Goal: Task Accomplishment & Management: Complete application form

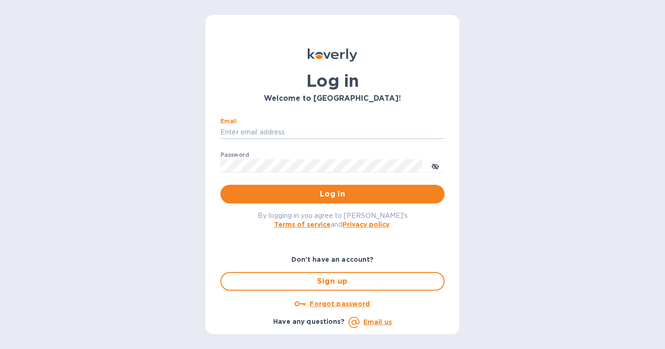
type input "[PERSON_NAME][EMAIL_ADDRESS][DOMAIN_NAME]"
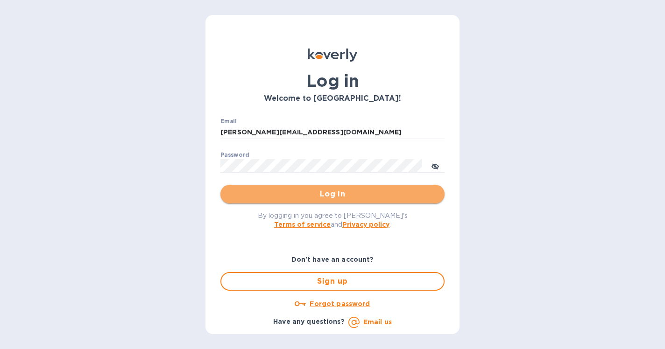
click at [320, 197] on span "Log in" at bounding box center [332, 194] width 209 height 11
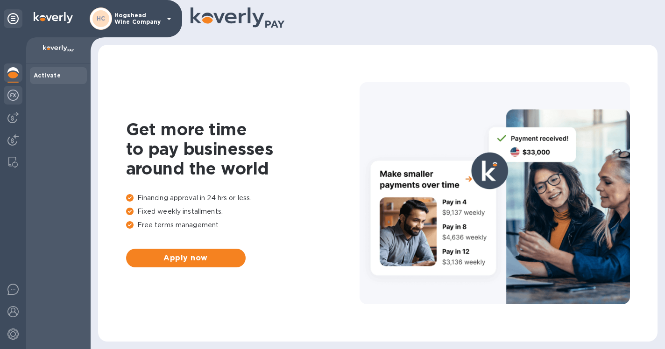
click at [9, 91] on img at bounding box center [12, 95] width 11 height 11
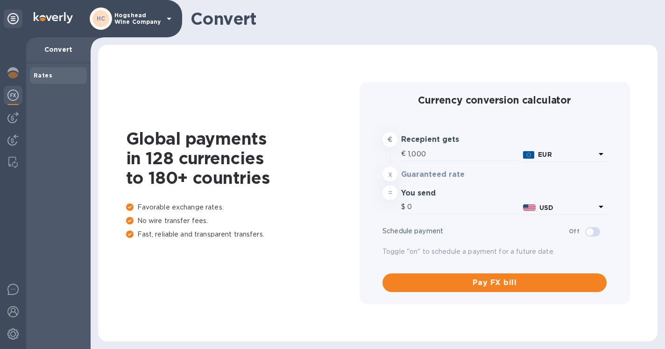
type input "1,195.31"
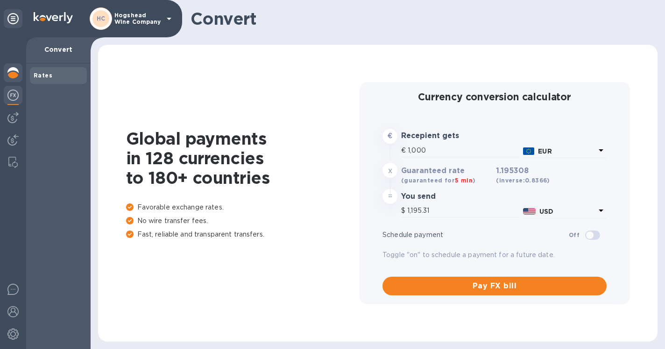
click at [14, 72] on img at bounding box center [12, 72] width 11 height 11
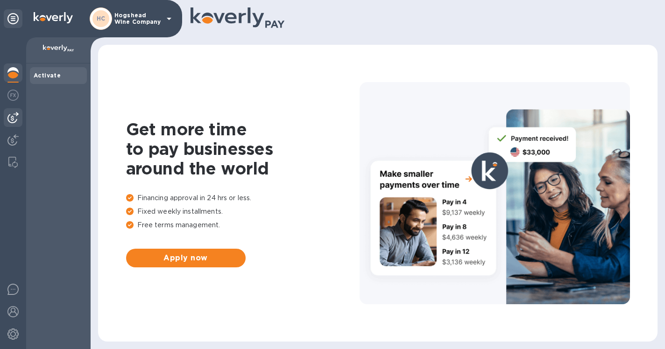
click at [10, 119] on img at bounding box center [12, 117] width 11 height 11
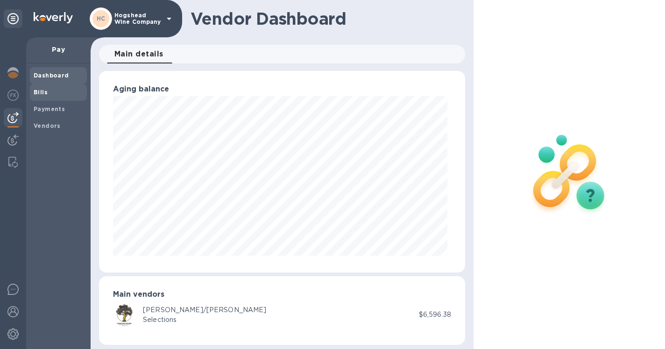
scroll to position [202, 362]
click at [36, 95] on b "Bills" at bounding box center [41, 92] width 14 height 7
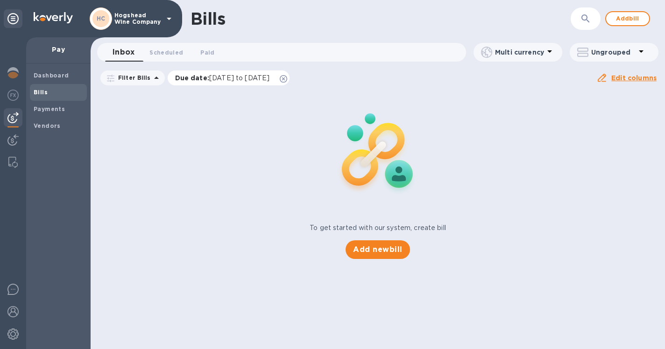
click at [269, 80] on span "[DATE] to [DATE]" at bounding box center [239, 77] width 60 height 7
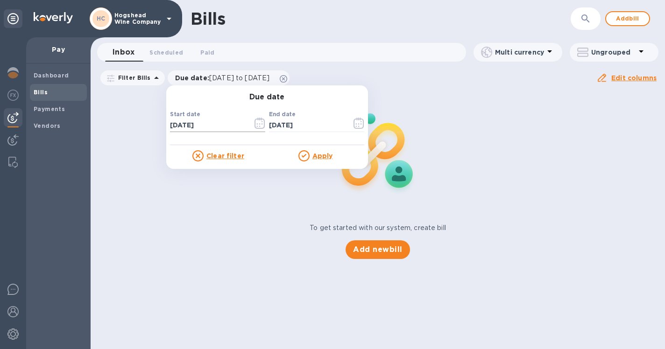
click at [254, 121] on icon "button" at bounding box center [259, 123] width 11 height 11
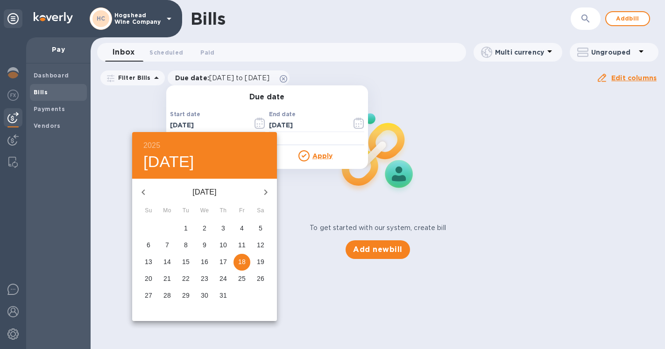
click at [143, 189] on icon "button" at bounding box center [143, 192] width 11 height 11
click at [261, 226] on p "1" at bounding box center [261, 228] width 4 height 9
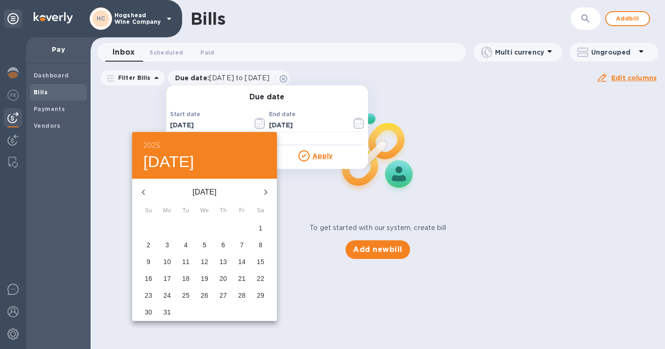
type input "[DATE]"
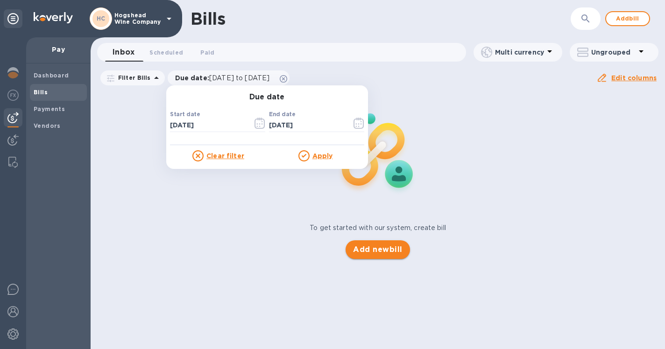
click at [368, 249] on span "Add new bill" at bounding box center [377, 249] width 49 height 11
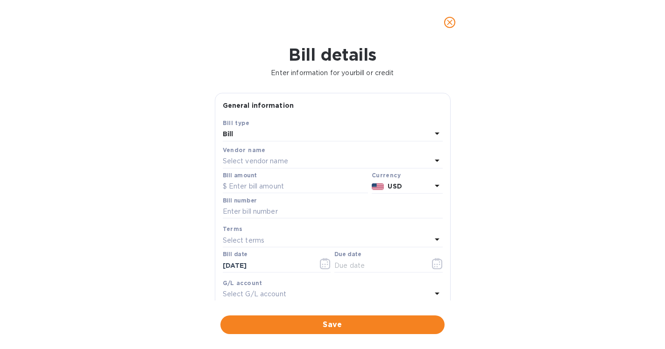
scroll to position [202, 362]
click at [449, 22] on icon "close" at bounding box center [450, 23] width 6 height 6
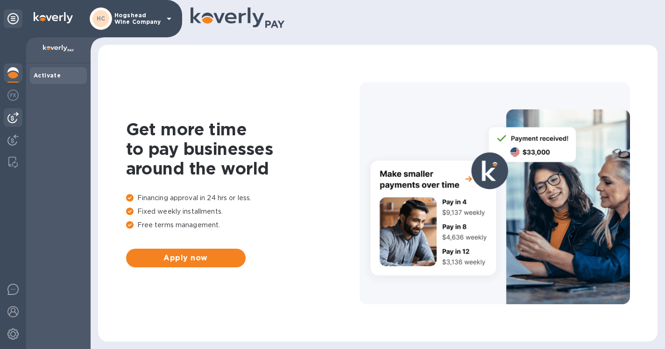
click at [12, 116] on img at bounding box center [12, 117] width 11 height 11
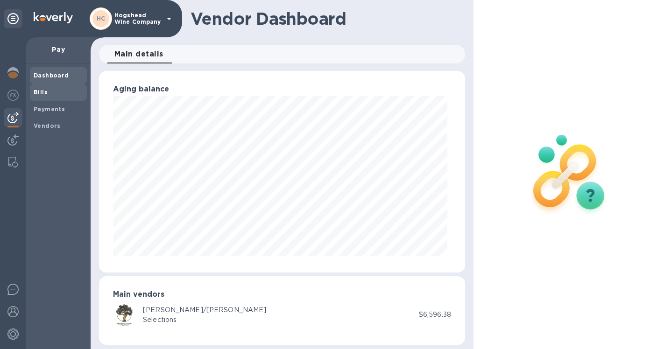
scroll to position [202, 362]
click at [42, 92] on b "Bills" at bounding box center [41, 92] width 14 height 7
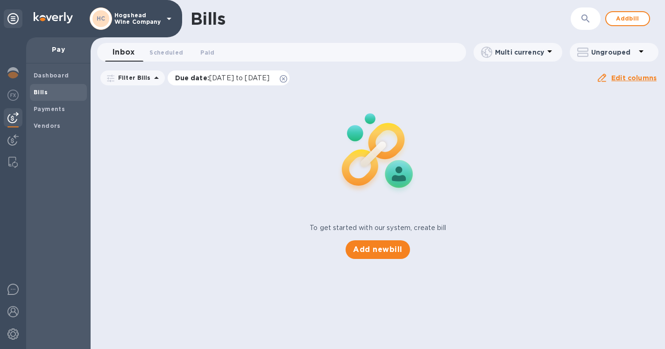
click at [223, 82] on p "Due date : [DATE] to [DATE]" at bounding box center [224, 77] width 99 height 9
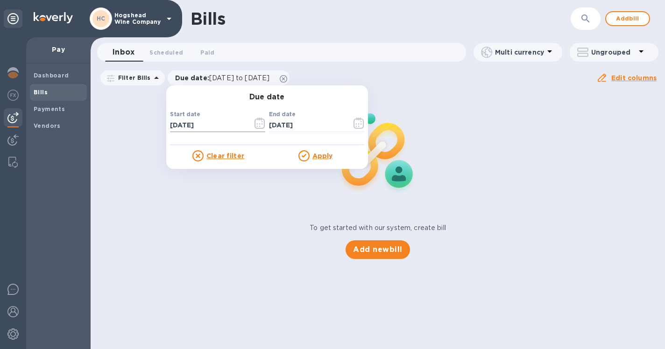
click at [256, 125] on icon "button" at bounding box center [259, 123] width 11 height 11
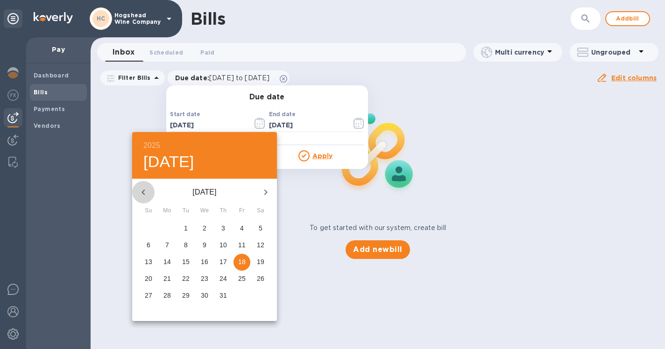
click at [140, 191] on icon "button" at bounding box center [143, 192] width 11 height 11
click at [185, 227] on p "1" at bounding box center [186, 228] width 4 height 9
type input "[DATE]"
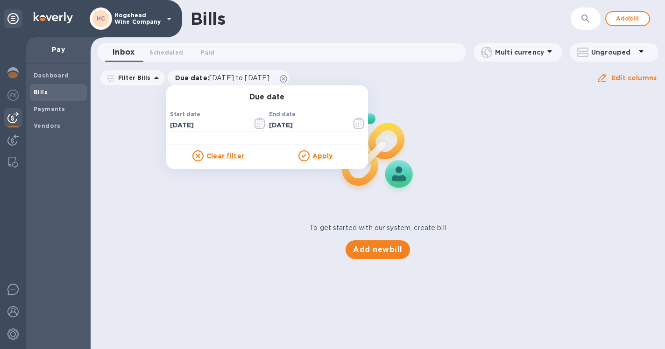
click at [315, 155] on u "Apply" at bounding box center [322, 155] width 21 height 7
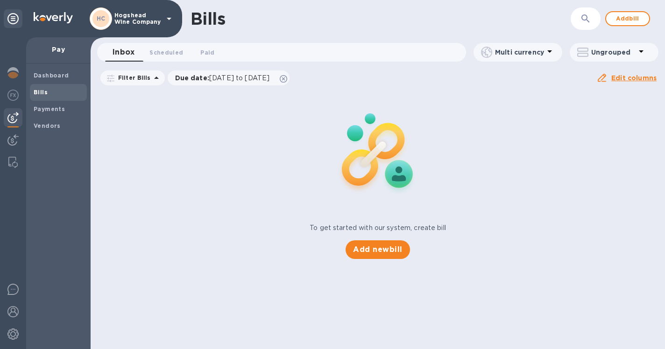
click at [231, 169] on div "To get started with our system, create bill Add new bill" at bounding box center [378, 175] width 582 height 176
click at [372, 248] on span "Add new bill" at bounding box center [377, 249] width 49 height 11
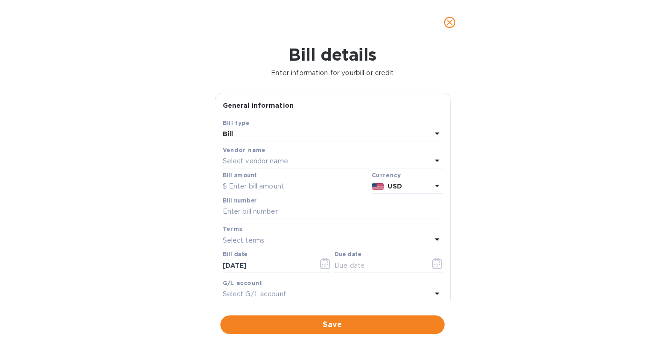
click at [483, 147] on div "Bill details Enter information for your bill or credit General information Save…" at bounding box center [332, 197] width 665 height 304
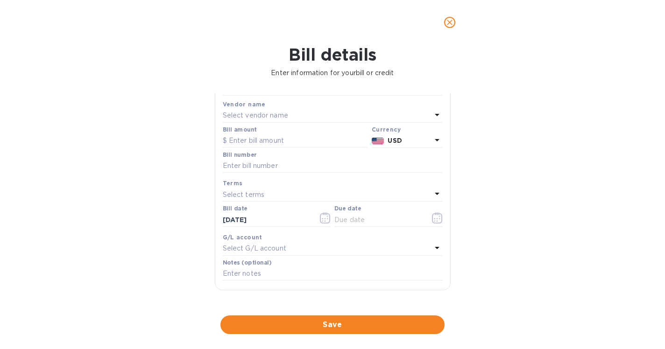
scroll to position [45, 0]
click at [435, 140] on icon at bounding box center [437, 141] width 5 height 2
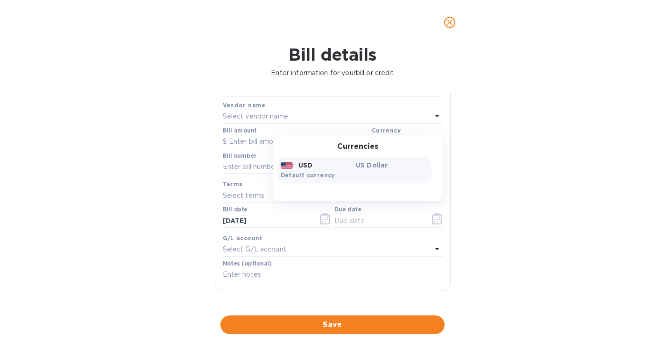
click at [450, 176] on div "General information Save Bill type Bill Vendor name Select vendor name Bill amo…" at bounding box center [333, 197] width 236 height 208
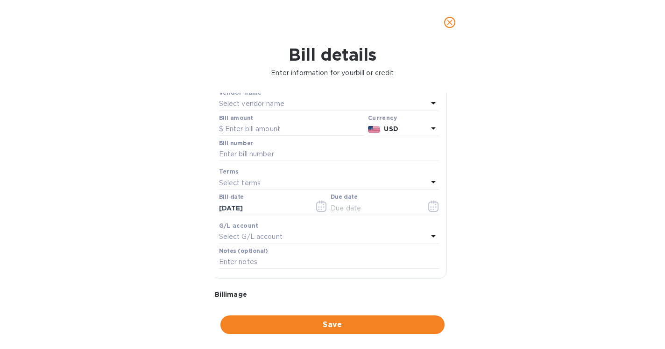
scroll to position [68, 4]
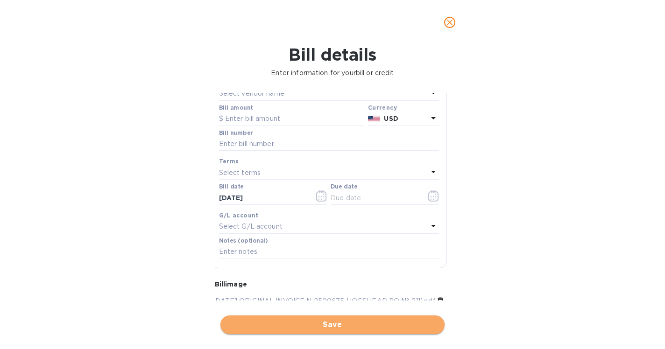
click at [332, 319] on span "Save" at bounding box center [332, 324] width 209 height 11
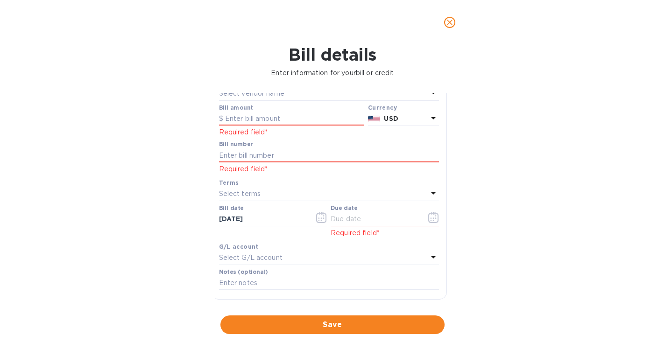
click at [428, 117] on icon at bounding box center [433, 117] width 11 height 11
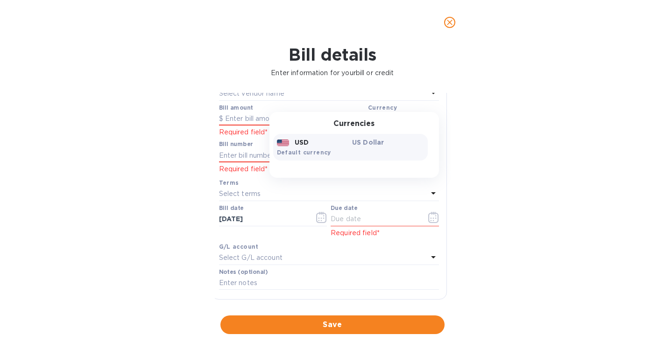
click at [367, 147] on div "US Dollar" at bounding box center [388, 142] width 76 height 13
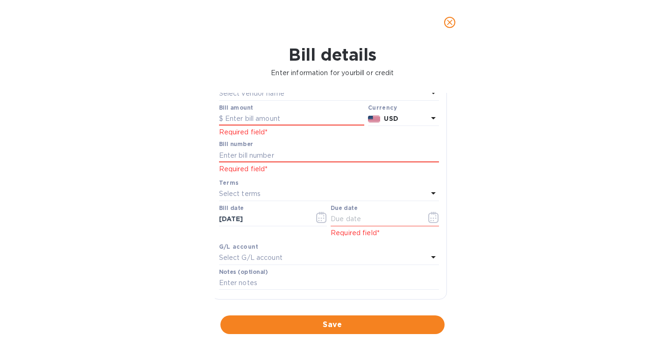
click at [402, 124] on div "USD" at bounding box center [405, 119] width 47 height 14
click at [445, 149] on div "General information Save Bill type Bill Vendor name Select vendor name Bill amo…" at bounding box center [333, 197] width 236 height 208
click at [467, 139] on div "Bill details Enter information for your bill or credit General information Save…" at bounding box center [332, 197] width 665 height 304
click at [299, 94] on div "Select vendor name" at bounding box center [323, 93] width 209 height 13
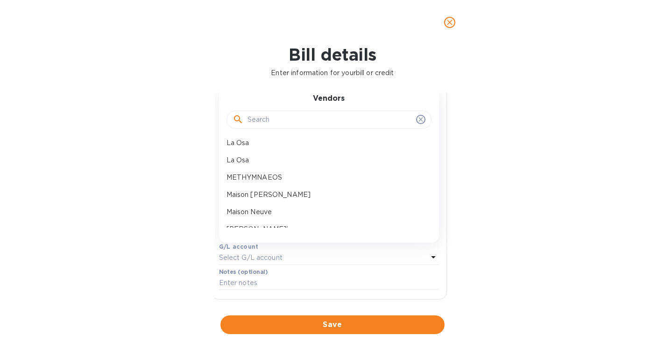
scroll to position [364, 0]
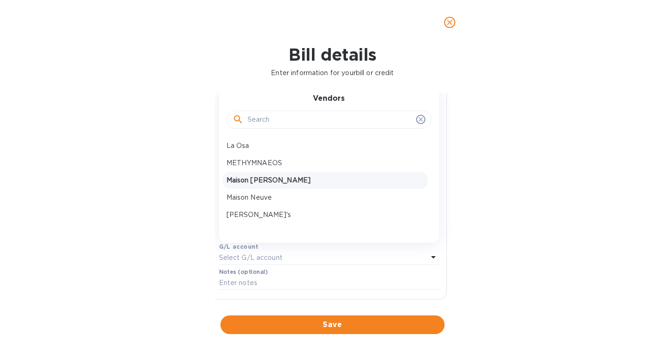
click at [280, 178] on p "Maison [PERSON_NAME]" at bounding box center [324, 181] width 197 height 10
type input "[DATE]"
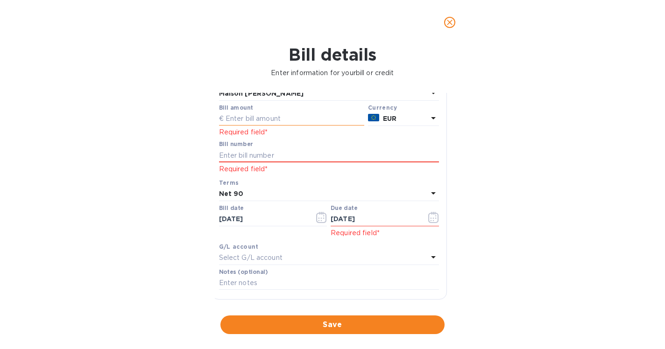
click at [242, 116] on input "text" at bounding box center [291, 119] width 145 height 14
type input "2,852.39"
click at [249, 156] on input "text" at bounding box center [329, 155] width 220 height 14
type input "250057"
click at [428, 215] on icon "button" at bounding box center [433, 217] width 11 height 11
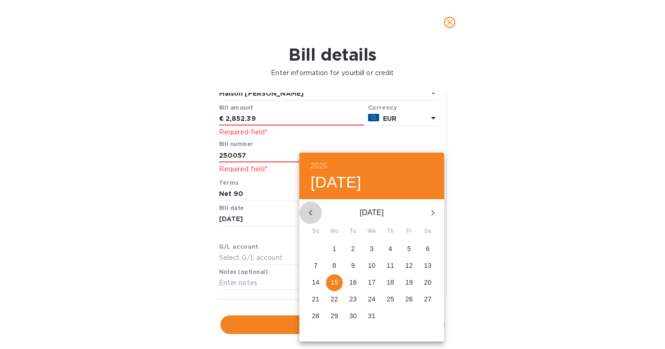
click at [312, 211] on icon "button" at bounding box center [310, 213] width 3 height 6
click at [370, 279] on p "17" at bounding box center [371, 282] width 7 height 9
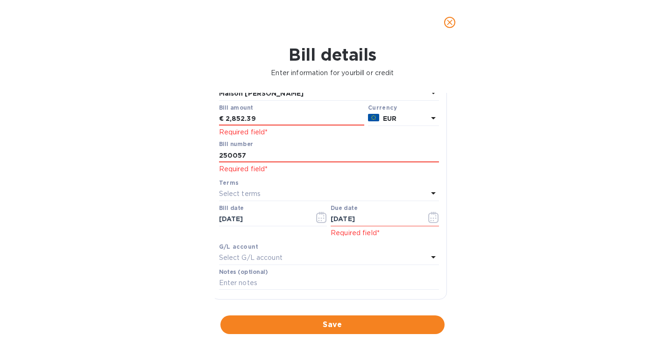
type input "[DATE]"
click at [484, 211] on div "Bill details Enter information for your bill or credit General information Save…" at bounding box center [332, 197] width 665 height 304
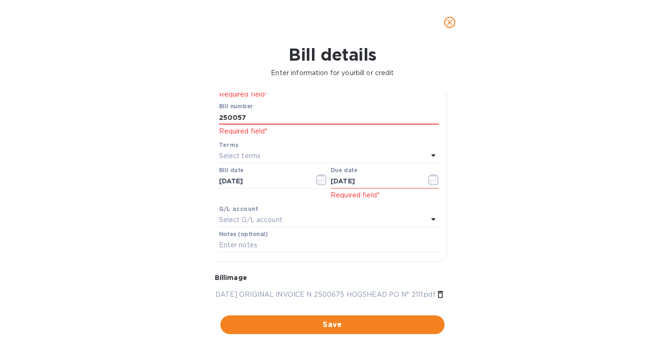
scroll to position [111, 4]
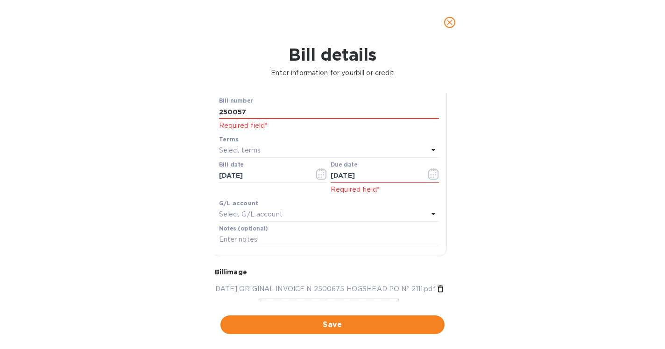
click at [430, 213] on icon at bounding box center [433, 213] width 11 height 11
click at [474, 203] on div "Bill details Enter information for your bill or credit General information Save…" at bounding box center [332, 197] width 665 height 304
click at [437, 288] on icon at bounding box center [440, 289] width 6 height 7
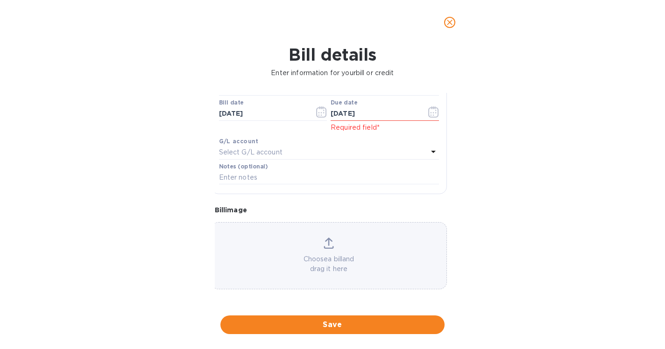
scroll to position [179, 4]
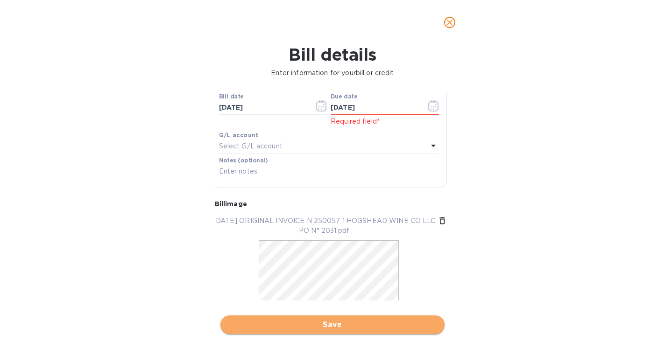
click at [332, 319] on span "Save" at bounding box center [332, 324] width 209 height 11
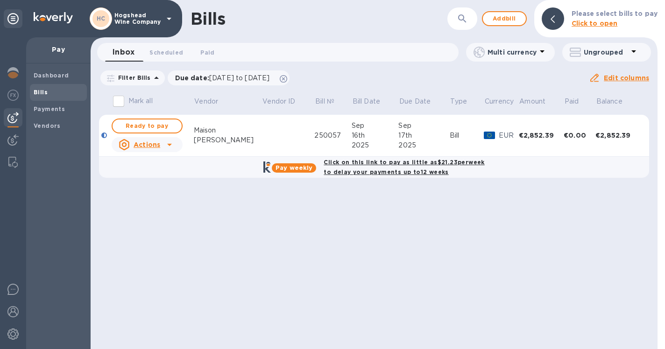
click at [38, 92] on b "Bills" at bounding box center [41, 92] width 14 height 7
click at [515, 19] on span "Add bill" at bounding box center [504, 18] width 28 height 11
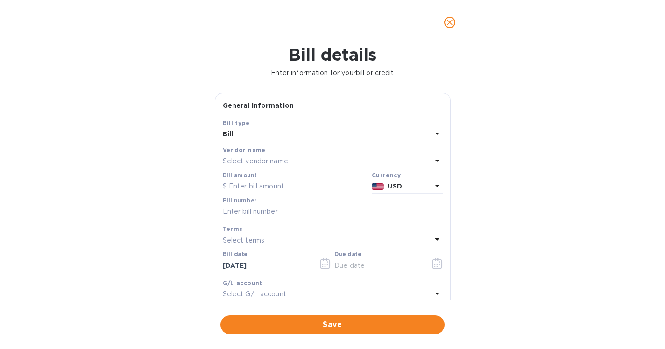
click at [433, 158] on icon at bounding box center [436, 160] width 11 height 11
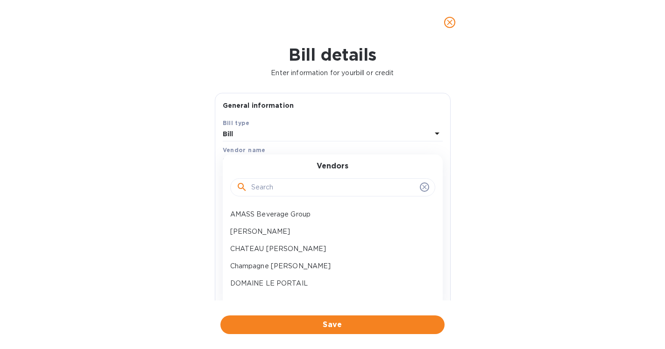
click at [314, 191] on input "text" at bounding box center [333, 188] width 165 height 14
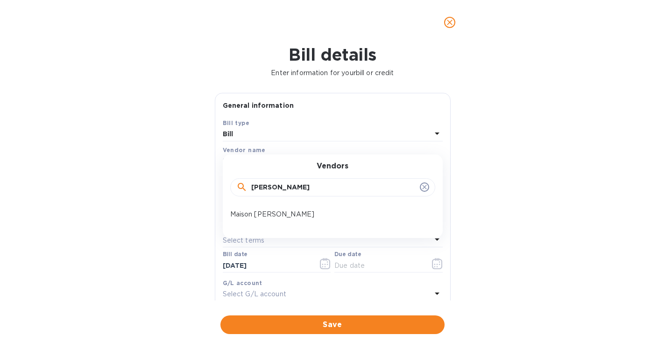
type input "[PERSON_NAME]"
drag, startPoint x: 314, startPoint y: 191, endPoint x: 273, endPoint y: 214, distance: 46.8
click at [273, 214] on p "Maison [PERSON_NAME]" at bounding box center [328, 215] width 197 height 10
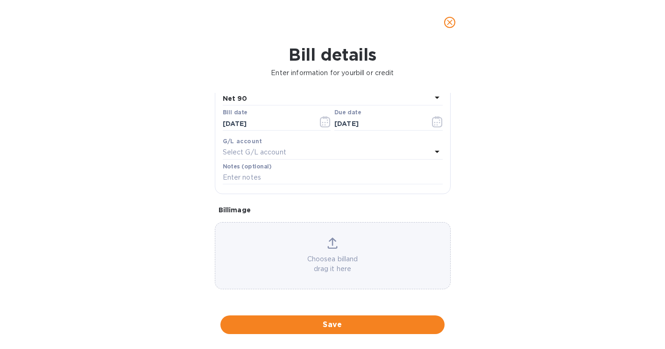
scroll to position [146, 0]
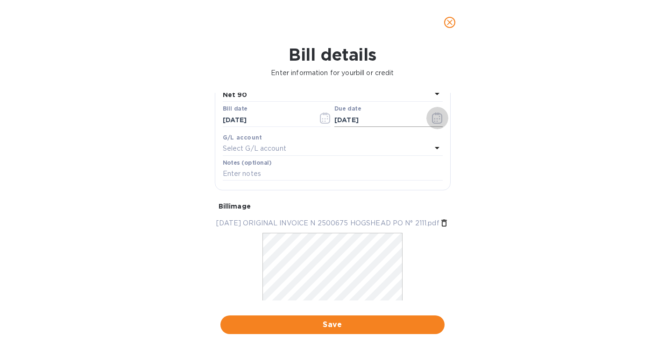
click at [432, 115] on icon "button" at bounding box center [437, 117] width 11 height 11
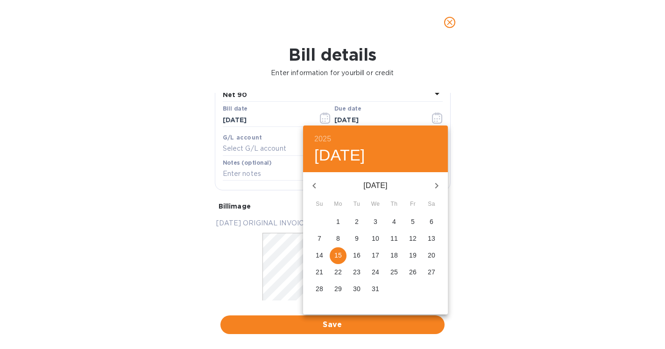
click at [316, 186] on icon "button" at bounding box center [314, 185] width 11 height 11
click at [411, 255] on p "19" at bounding box center [412, 255] width 7 height 9
type input "[DATE]"
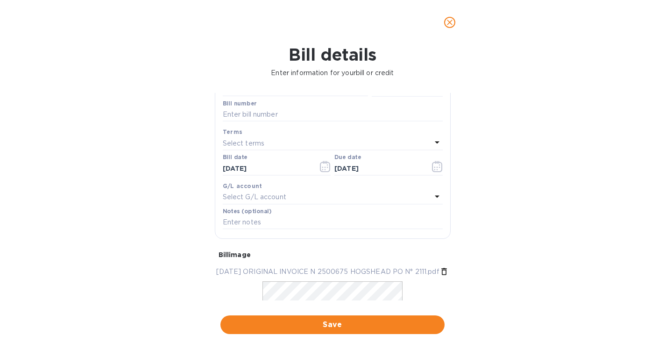
scroll to position [94, 0]
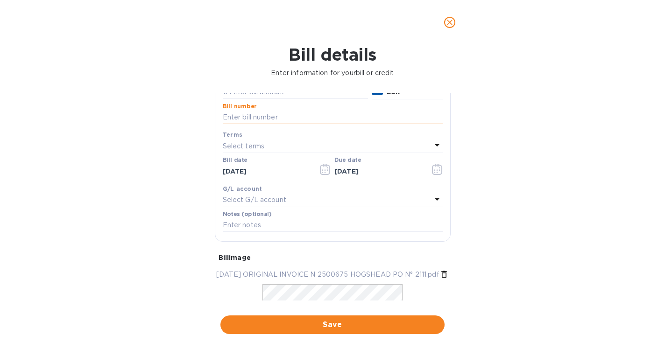
click at [304, 119] on input "text" at bounding box center [333, 118] width 220 height 14
type input "2500675"
click at [331, 319] on span "Save" at bounding box center [332, 324] width 209 height 11
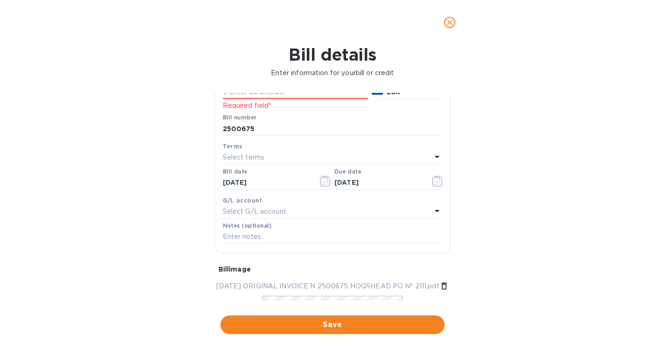
click at [510, 147] on div "Bill details Enter information for your bill or credit General information Save…" at bounding box center [332, 197] width 665 height 304
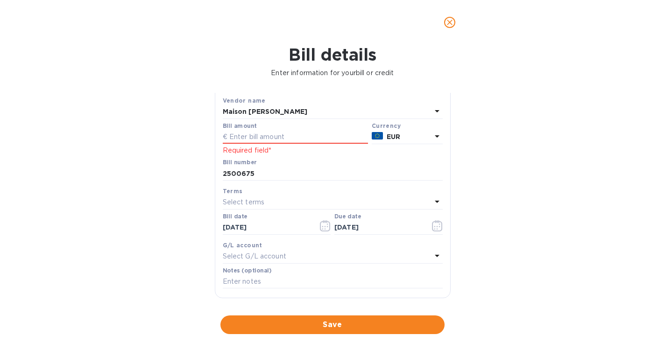
scroll to position [49, 0]
click at [264, 140] on input "text" at bounding box center [295, 138] width 145 height 14
type input "17,040.24"
click at [493, 117] on div "Bill details Enter information for your bill or credit General information Save…" at bounding box center [332, 197] width 665 height 304
click at [332, 319] on span "Save" at bounding box center [332, 324] width 209 height 11
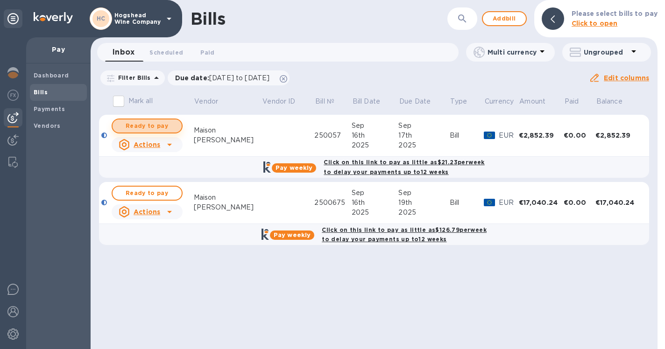
click at [152, 127] on span "Ready to pay" at bounding box center [147, 125] width 54 height 11
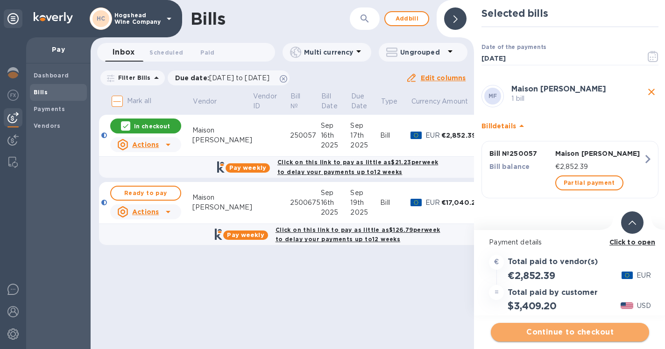
click at [567, 332] on span "Continue to checkout" at bounding box center [569, 332] width 143 height 11
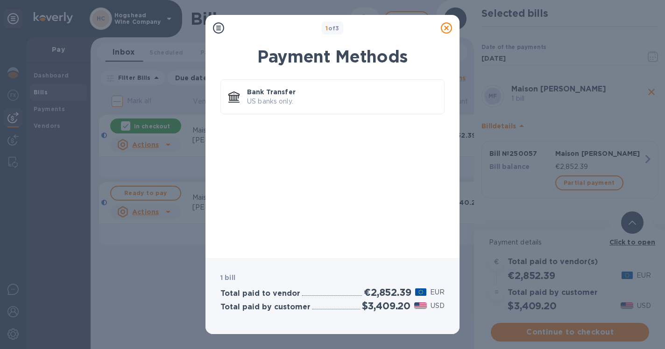
click at [358, 288] on div "Total paid to vendor €2,852.39 EUR" at bounding box center [332, 292] width 228 height 15
click at [305, 107] on div "Bank Transfer US banks only." at bounding box center [341, 97] width 197 height 27
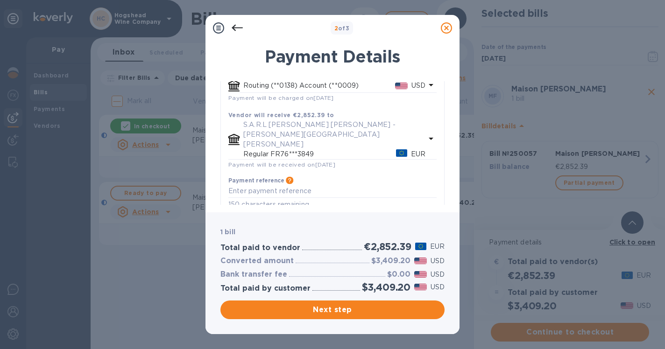
scroll to position [84, 0]
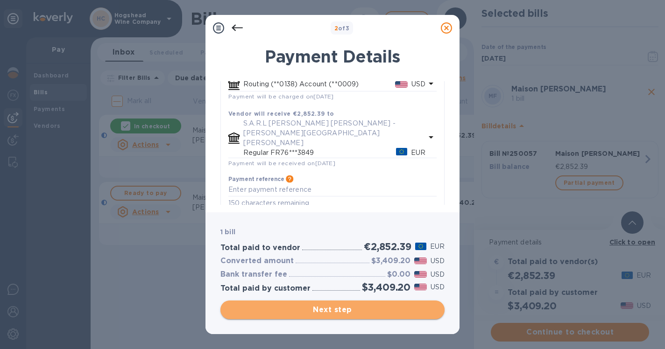
click at [321, 308] on span "Next step" at bounding box center [332, 309] width 209 height 11
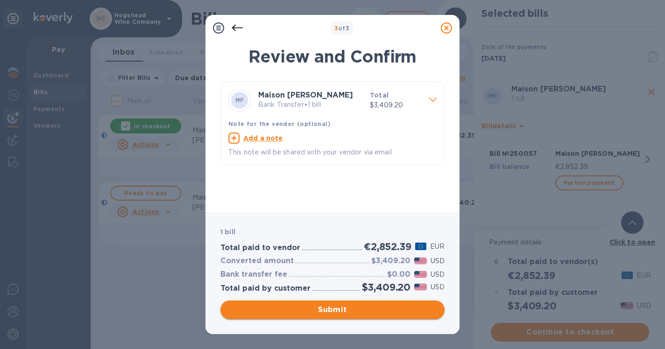
click at [322, 308] on span "Submit" at bounding box center [332, 309] width 209 height 11
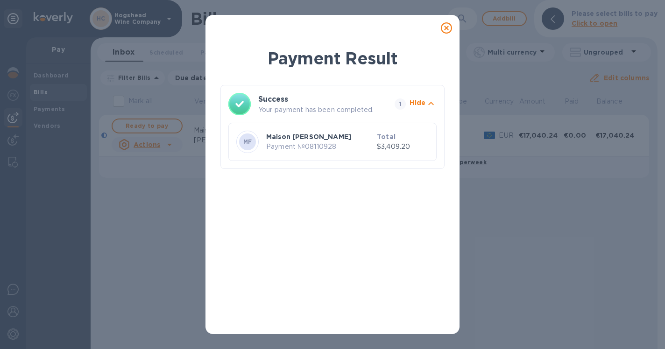
click at [449, 24] on icon at bounding box center [446, 27] width 11 height 11
